Goal: Obtain resource: Download file/media

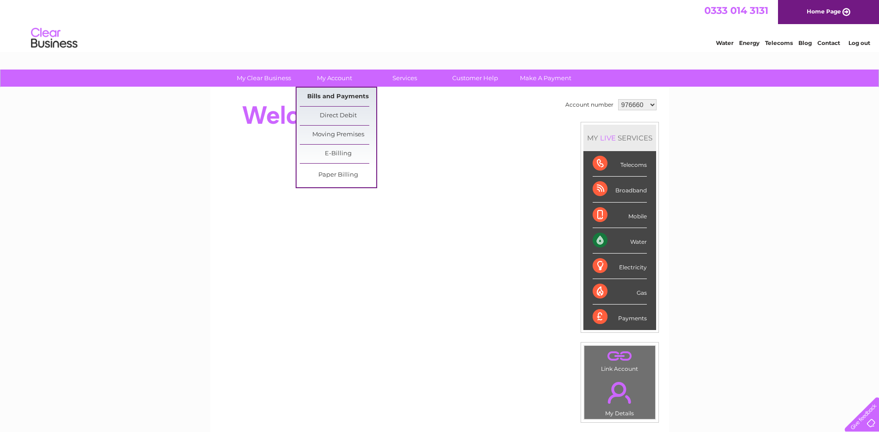
click at [342, 100] on link "Bills and Payments" at bounding box center [338, 97] width 76 height 19
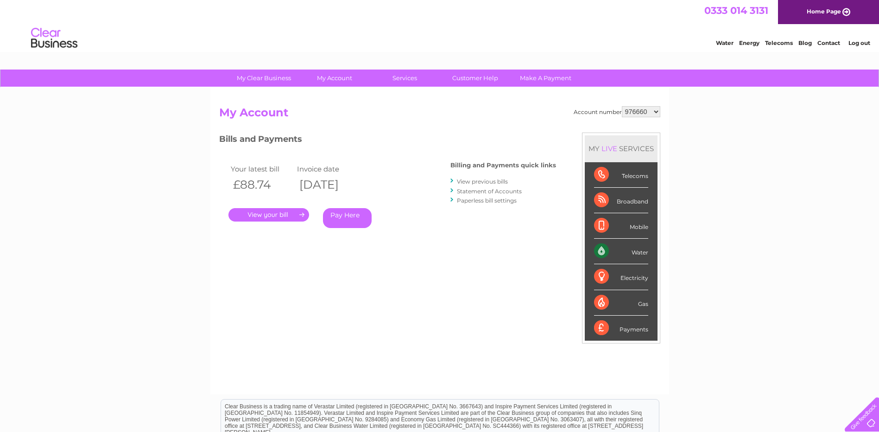
click at [284, 215] on link "." at bounding box center [268, 214] width 81 height 13
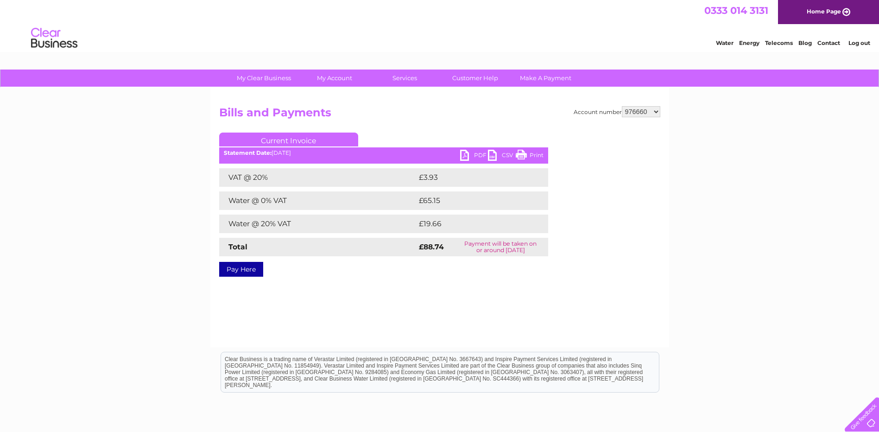
click at [466, 155] on link "PDF" at bounding box center [474, 156] width 28 height 13
click at [633, 111] on select "976660 976668 976672 976673 976677 976679 976681 976767 985558 1085243 1126244 …" at bounding box center [641, 111] width 38 height 11
click at [622, 106] on select "976660 976668 976672 976673 976677 976679 976681 976767 985558 1085243 1126244 …" at bounding box center [641, 111] width 38 height 11
click at [464, 153] on link "PDF" at bounding box center [474, 156] width 28 height 13
click at [635, 112] on select "976660 976668 976672 976673 976677 976679 976681 976767 985558 1085243 1126244 …" at bounding box center [641, 111] width 38 height 11
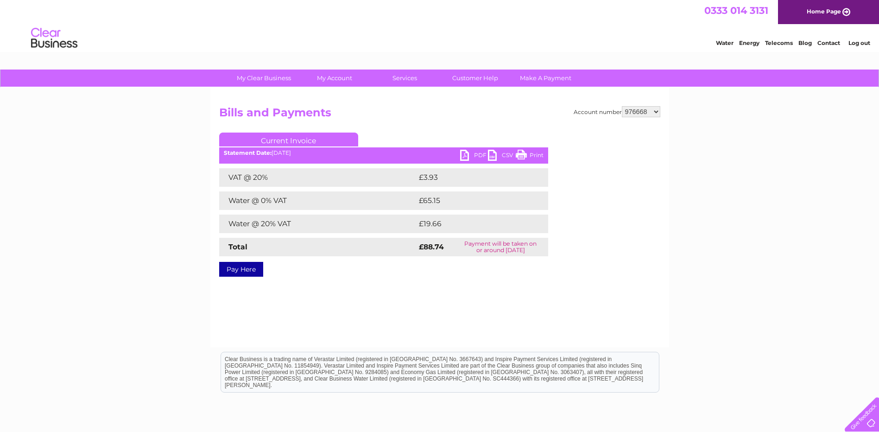
select select "976672"
click at [622, 106] on select "976660 976668 976672 976673 976677 976679 976681 976767 985558 1085243 1126244 …" at bounding box center [641, 111] width 38 height 11
click at [465, 157] on link "PDF" at bounding box center [474, 156] width 28 height 13
click at [642, 113] on select "976660 976668 976672 976673 976677 976679 976681 976767 985558 1085243 1126244 …" at bounding box center [641, 111] width 38 height 11
select select "976673"
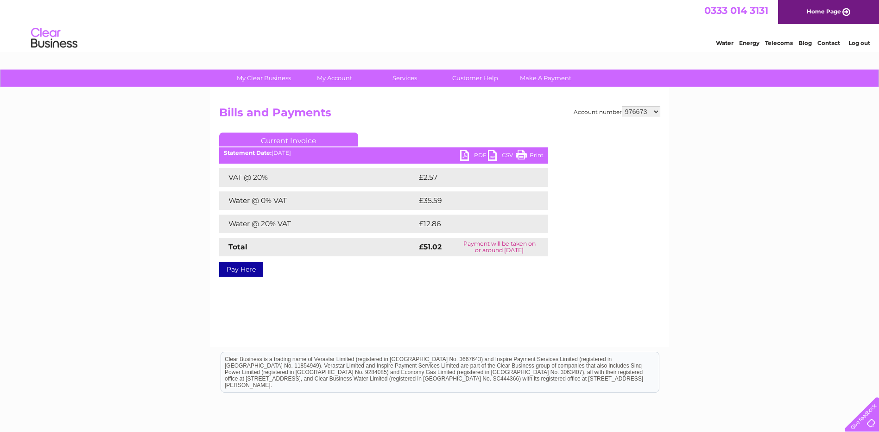
click at [622, 106] on select "976660 976668 976672 976673 976677 976679 976681 976767 985558 1085243 1126244 …" at bounding box center [641, 111] width 38 height 11
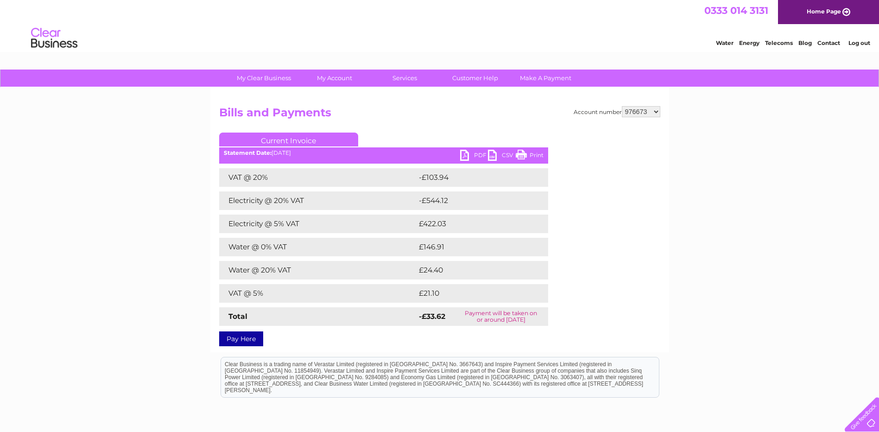
click at [461, 158] on link "PDF" at bounding box center [474, 156] width 28 height 13
click at [639, 113] on select "976660 976668 976672 976673 976677 976679 976681 976767 985558 1085243 1126244 …" at bounding box center [641, 111] width 38 height 11
select select "976677"
click at [622, 106] on select "976660 976668 976672 976673 976677 976679 976681 976767 985558 1085243 1126244 …" at bounding box center [641, 111] width 38 height 11
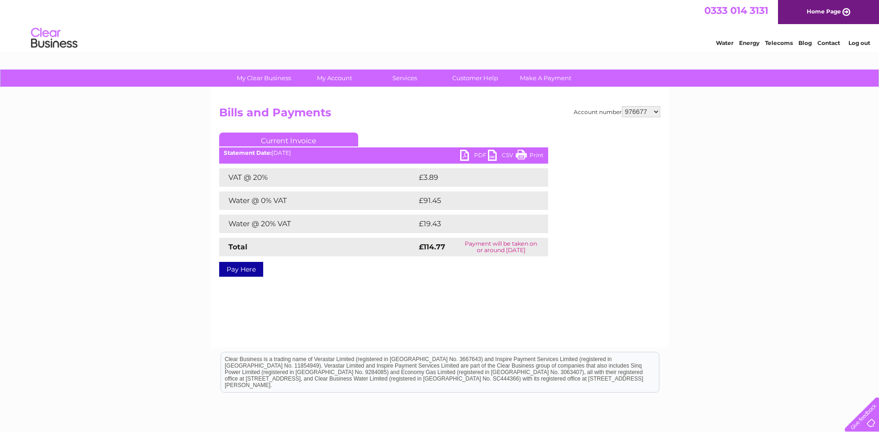
click at [467, 154] on link "PDF" at bounding box center [474, 156] width 28 height 13
click at [627, 114] on select "976660 976668 976672 976673 976677 976679 976681 976767 985558 1085243 1126244 …" at bounding box center [641, 111] width 38 height 11
select select "976679"
click at [622, 106] on select "976660 976668 976672 976673 976677 976679 976681 976767 985558 1085243 1126244 …" at bounding box center [641, 111] width 38 height 11
click at [462, 157] on link "PDF" at bounding box center [474, 156] width 28 height 13
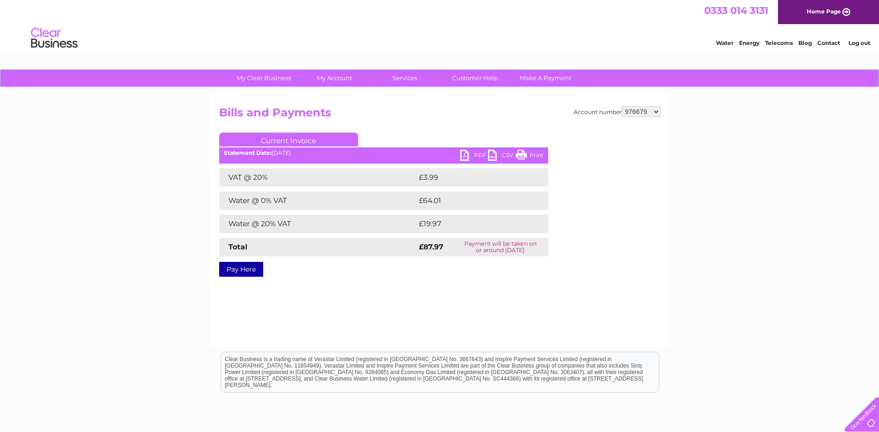
click at [640, 113] on select "976660 976668 976672 976673 976677 976679 976681 976767 985558 1085243 1126244 …" at bounding box center [641, 111] width 38 height 11
select select "976681"
click at [622, 106] on select "976660 976668 976672 976673 976677 976679 976681 976767 985558 1085243 1126244 …" at bounding box center [641, 111] width 38 height 11
click at [468, 152] on link "PDF" at bounding box center [474, 156] width 28 height 13
click at [634, 111] on select "976660 976668 976672 976673 976677 976679 976681 976767 985558 1085243 1126244 …" at bounding box center [641, 111] width 38 height 11
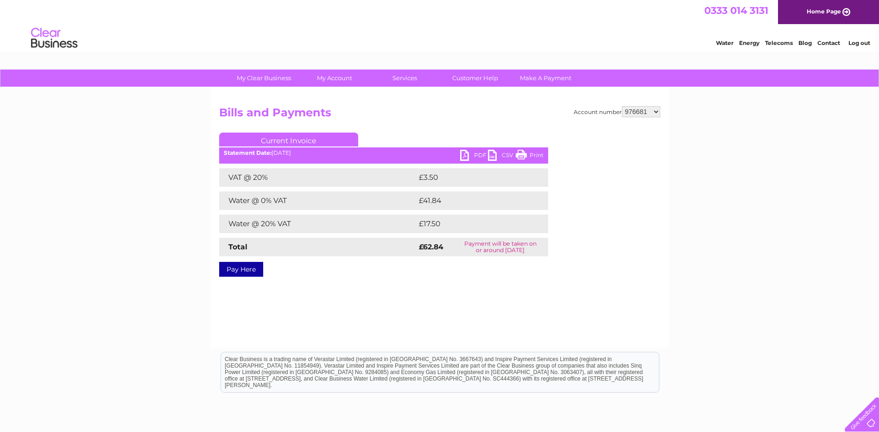
select select "976767"
click at [622, 106] on select "976660 976668 976672 976673 976677 976679 976681 976767 985558 1085243 1126244 …" at bounding box center [641, 111] width 38 height 11
click at [466, 155] on link "PDF" at bounding box center [474, 156] width 28 height 13
click at [637, 115] on select "976660 976668 976672 976673 976677 976679 976681 976767 985558 1085243 1126244 …" at bounding box center [641, 111] width 38 height 11
click at [622, 106] on select "976660 976668 976672 976673 976677 976679 976681 976767 985558 1085243 1126244 …" at bounding box center [641, 111] width 38 height 11
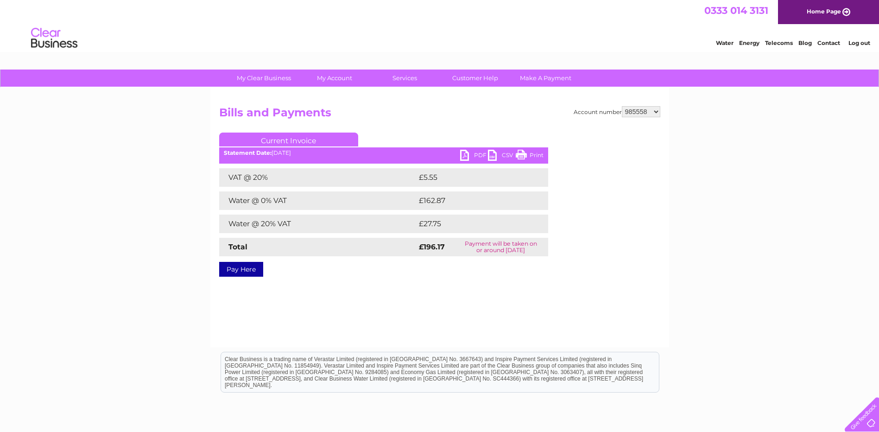
click at [464, 154] on link "PDF" at bounding box center [474, 156] width 28 height 13
click at [627, 115] on select "976660 976668 976672 976673 976677 976679 976681 976767 985558 1085243 1126244 …" at bounding box center [641, 111] width 38 height 11
select select "1085243"
click at [622, 106] on select "976660 976668 976672 976673 976677 976679 976681 976767 985558 1085243 1126244 …" at bounding box center [641, 111] width 38 height 11
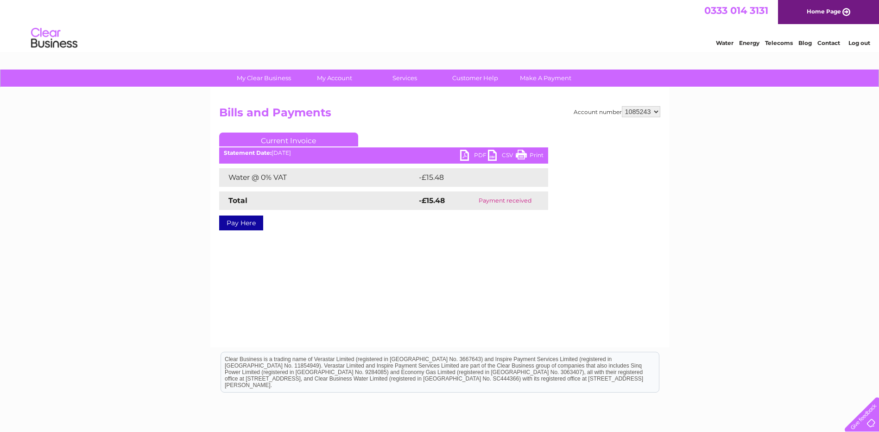
click at [642, 114] on select "976660 976668 976672 976673 976677 976679 976681 976767 985558 1085243 1126244 …" at bounding box center [641, 111] width 38 height 11
select select "1126244"
click at [622, 106] on select "976660 976668 976672 976673 976677 976679 976681 976767 985558 1085243 1126244 …" at bounding box center [641, 111] width 38 height 11
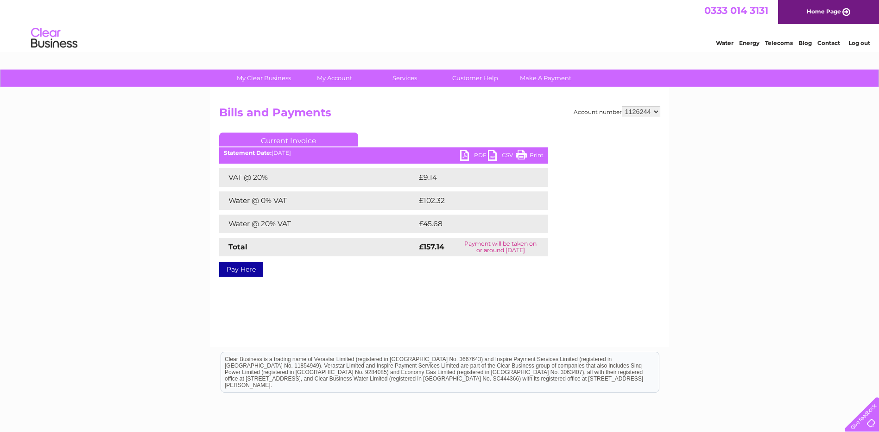
click at [468, 152] on link "PDF" at bounding box center [474, 156] width 28 height 13
click at [651, 109] on select "976660 976668 976672 976673 976677 976679 976681 976767 985558 1085243 1126244 …" at bounding box center [641, 111] width 38 height 11
select select "1134551"
click at [622, 106] on select "976660 976668 976672 976673 976677 976679 976681 976767 985558 1085243 1126244 …" at bounding box center [641, 111] width 38 height 11
